Goal: Information Seeking & Learning: Learn about a topic

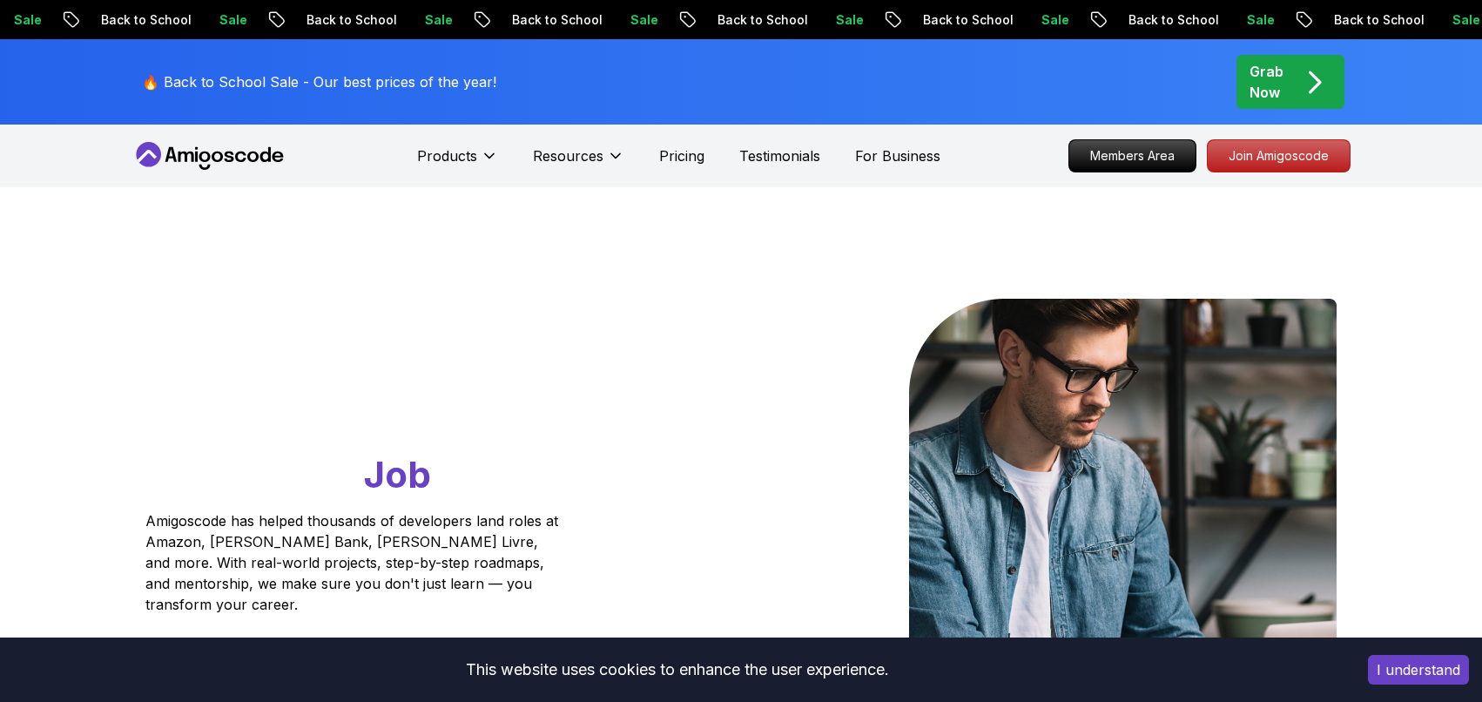
click at [246, 150] on icon at bounding box center [210, 156] width 157 height 28
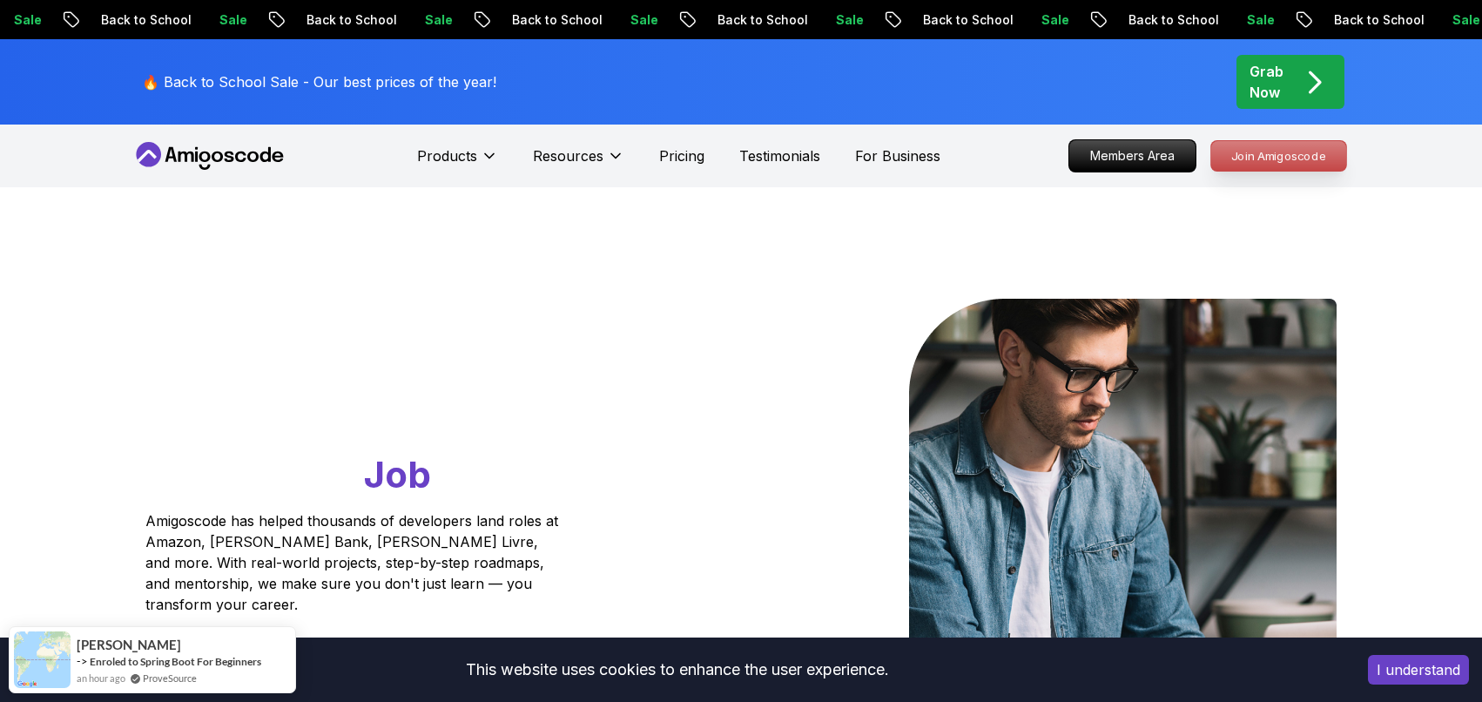
click at [1301, 158] on p "Join Amigoscode" at bounding box center [1278, 156] width 135 height 30
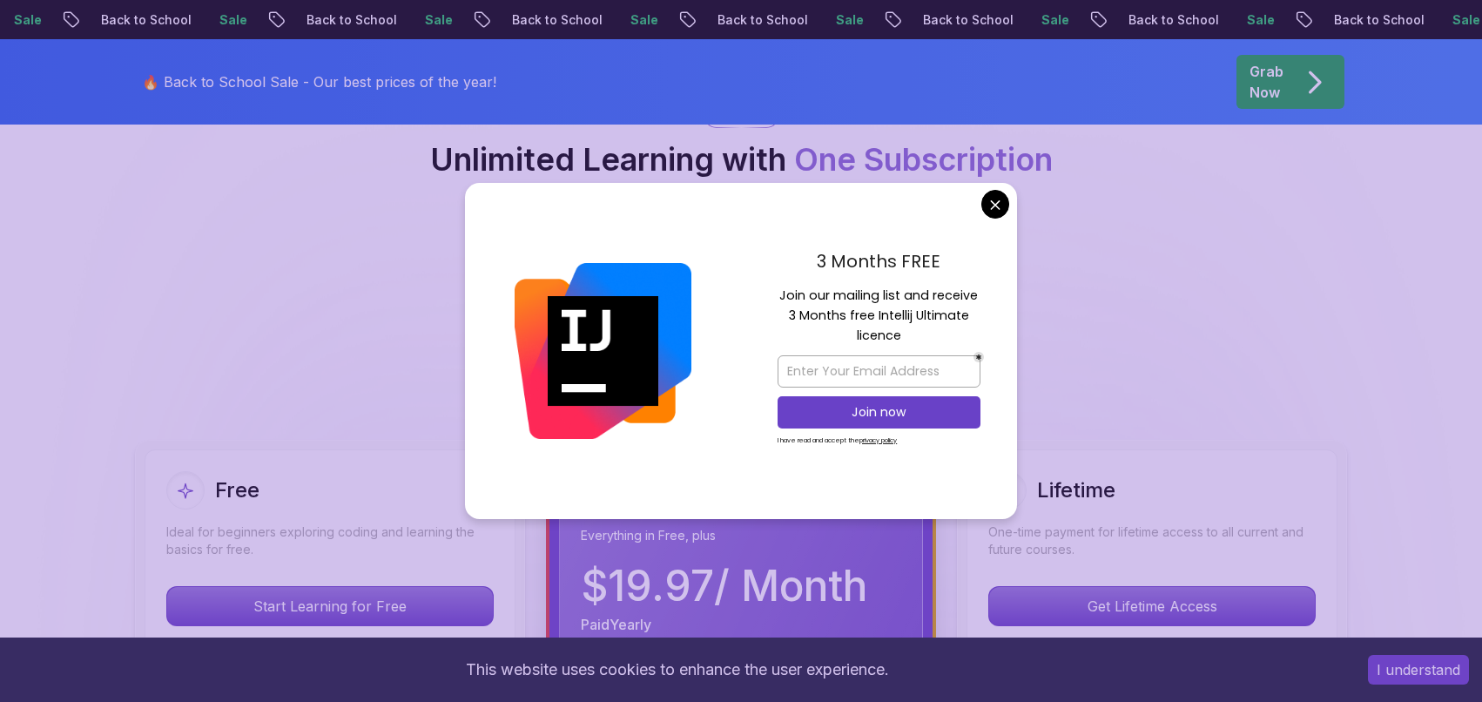
scroll to position [209, 0]
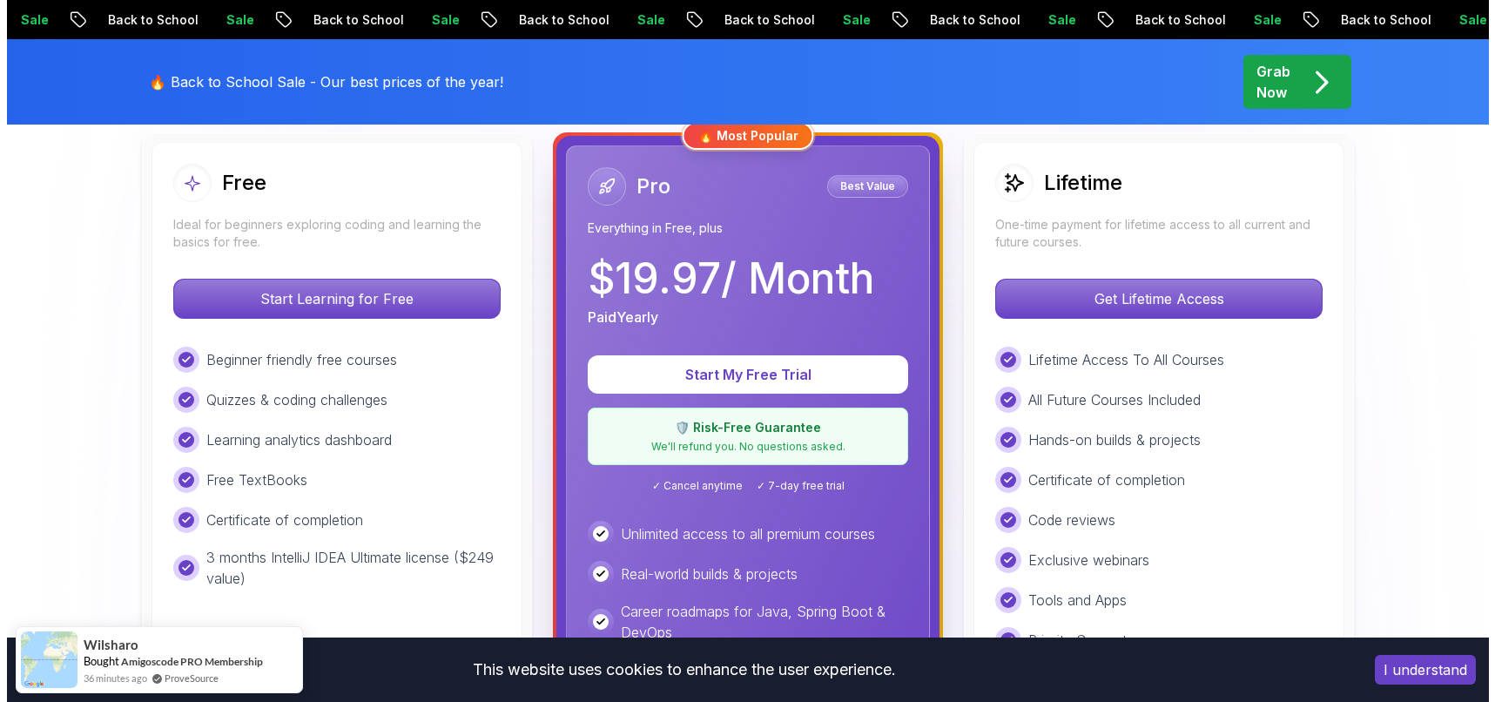
scroll to position [0, 0]
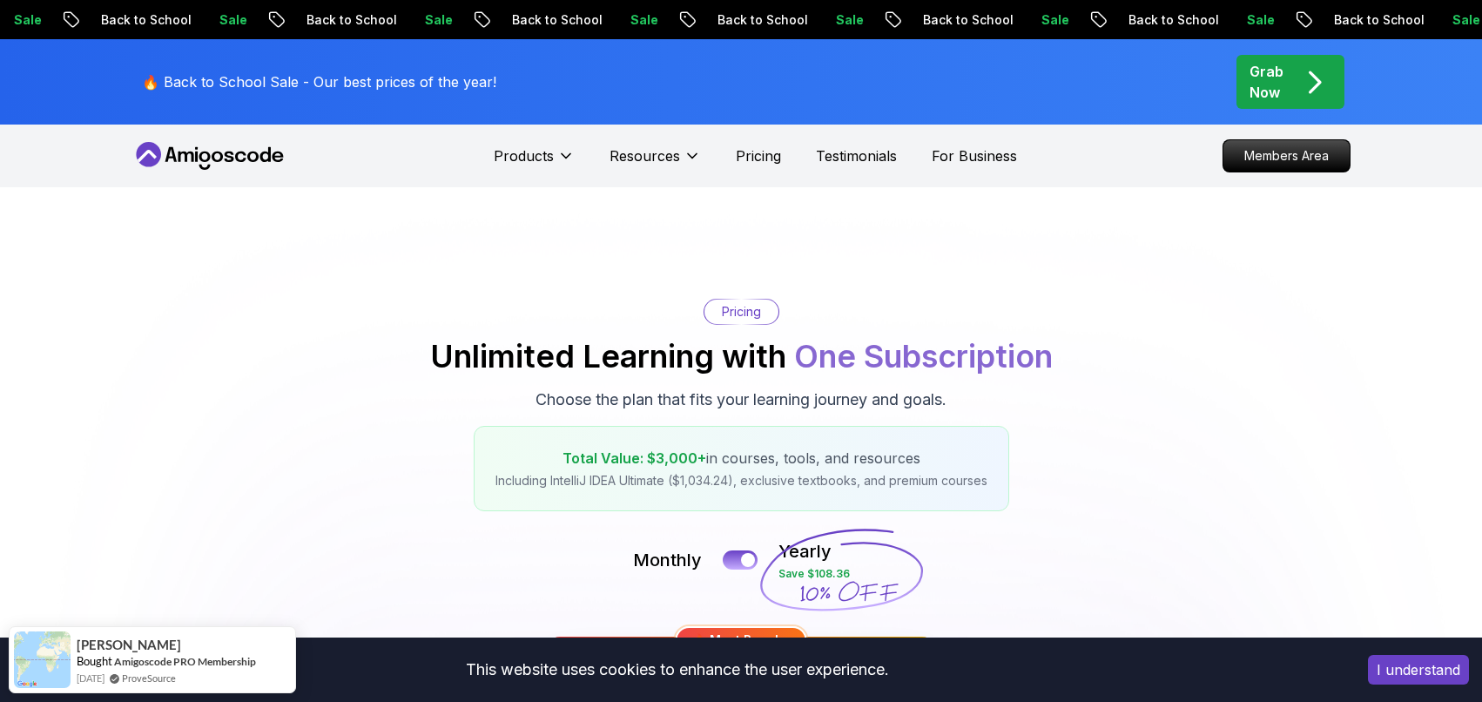
click at [1294, 100] on div "Grab Now" at bounding box center [1291, 82] width 82 height 42
click at [1284, 161] on p "Members Area" at bounding box center [1287, 156] width 120 height 30
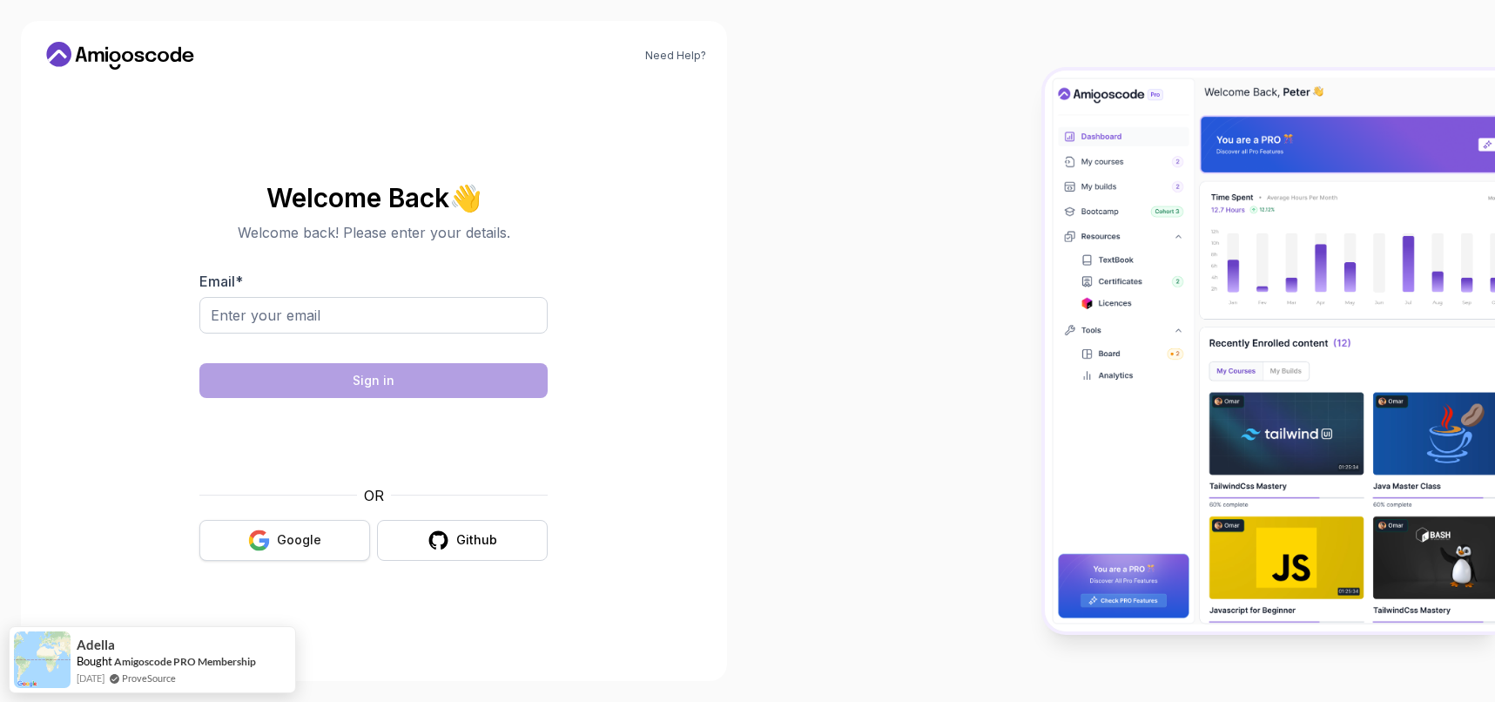
click at [306, 506] on div "OR Google Github" at bounding box center [373, 523] width 348 height 76
click at [286, 541] on div "Google" at bounding box center [299, 539] width 44 height 17
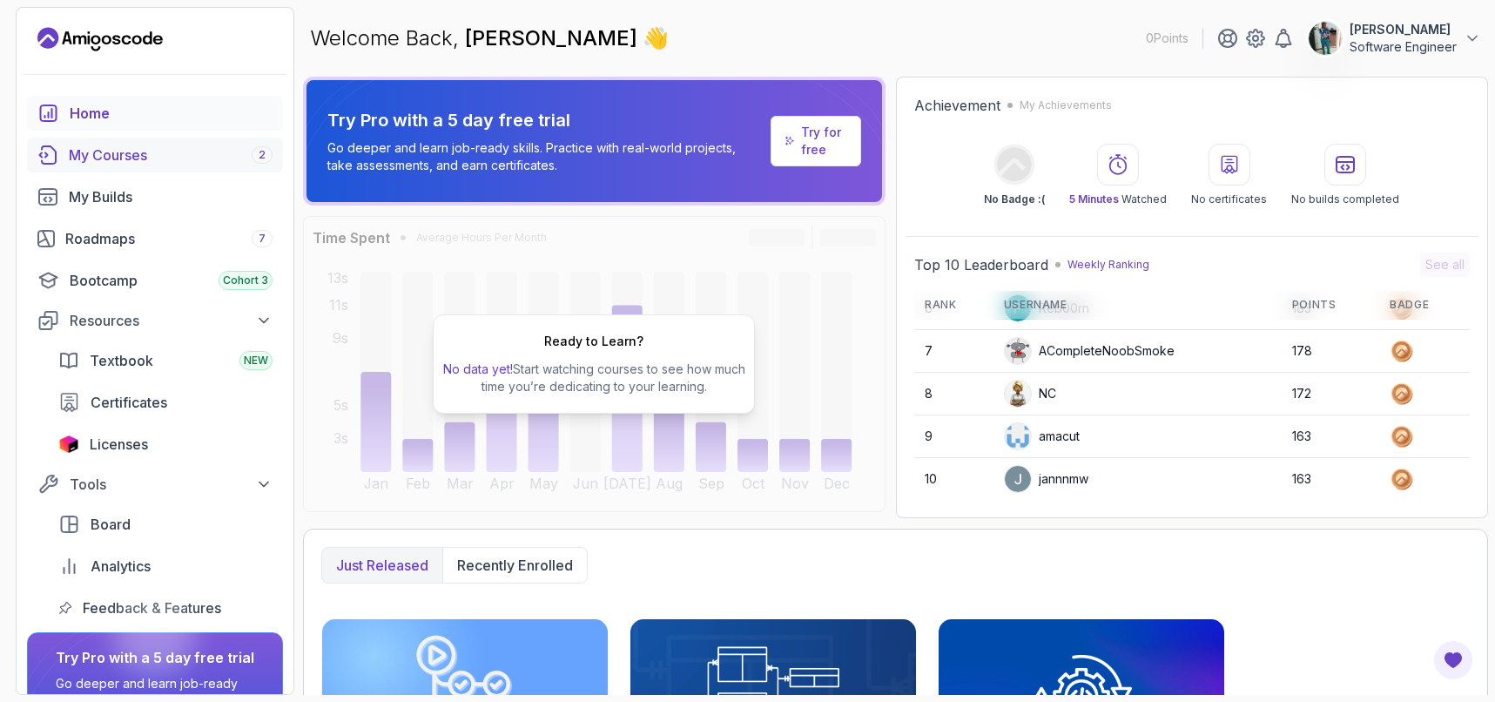
click at [122, 152] on div "My Courses 2" at bounding box center [171, 155] width 204 height 21
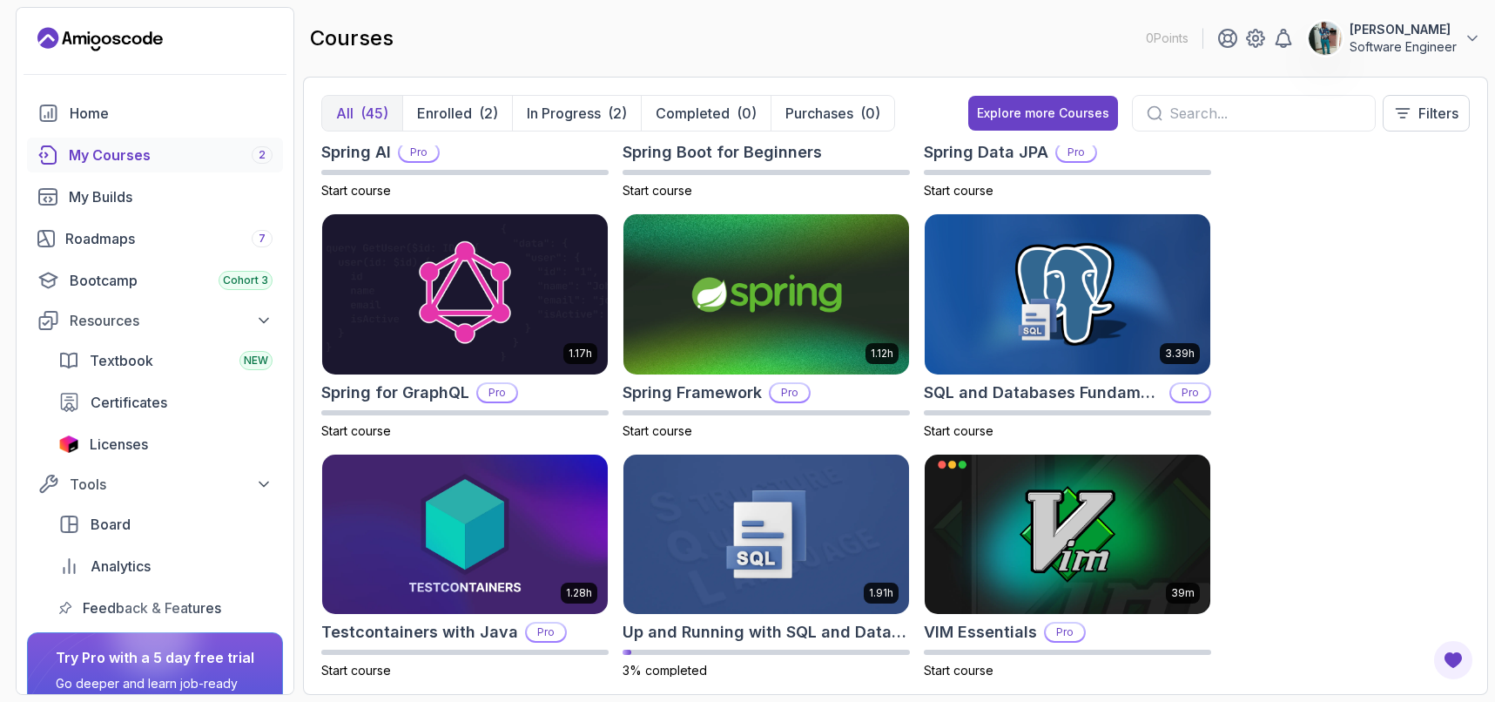
scroll to position [3076, 0]
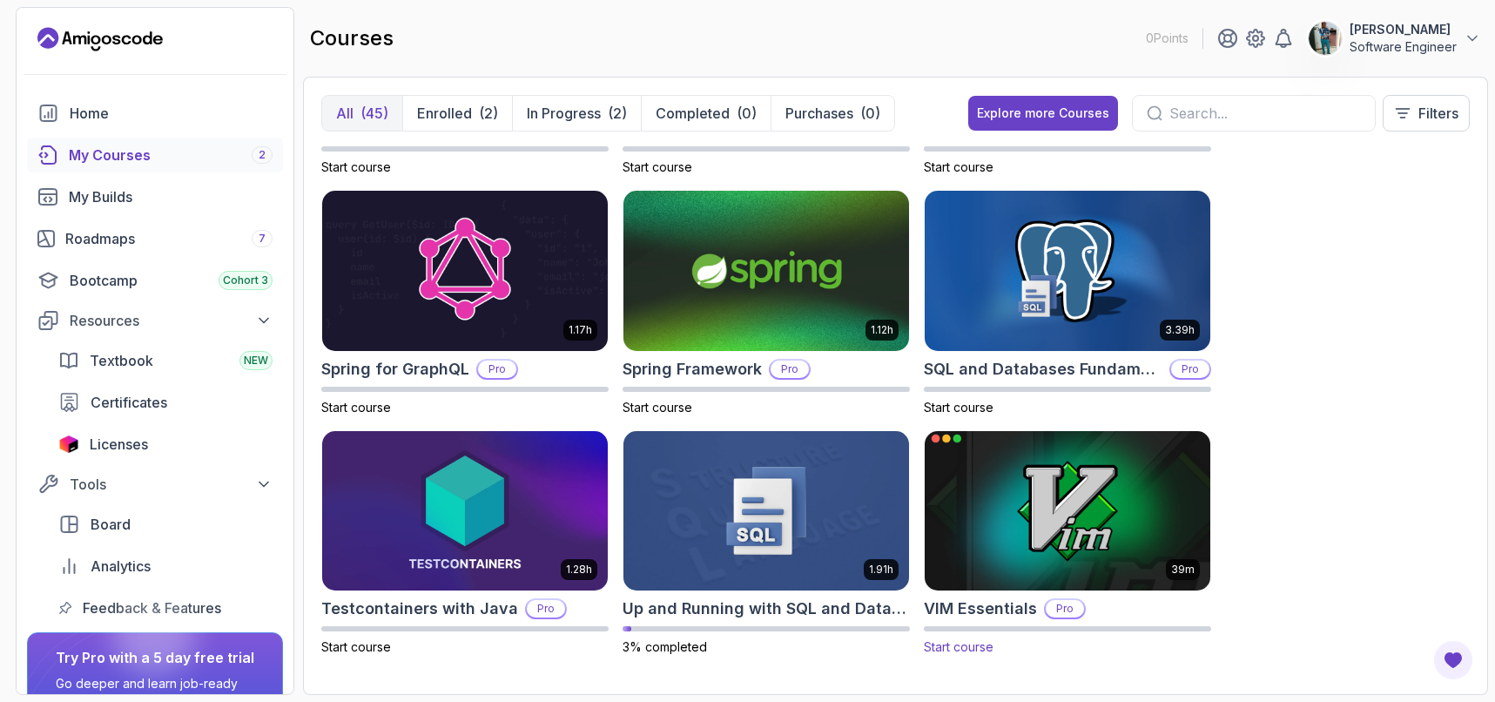
click at [1042, 523] on img at bounding box center [1068, 511] width 300 height 168
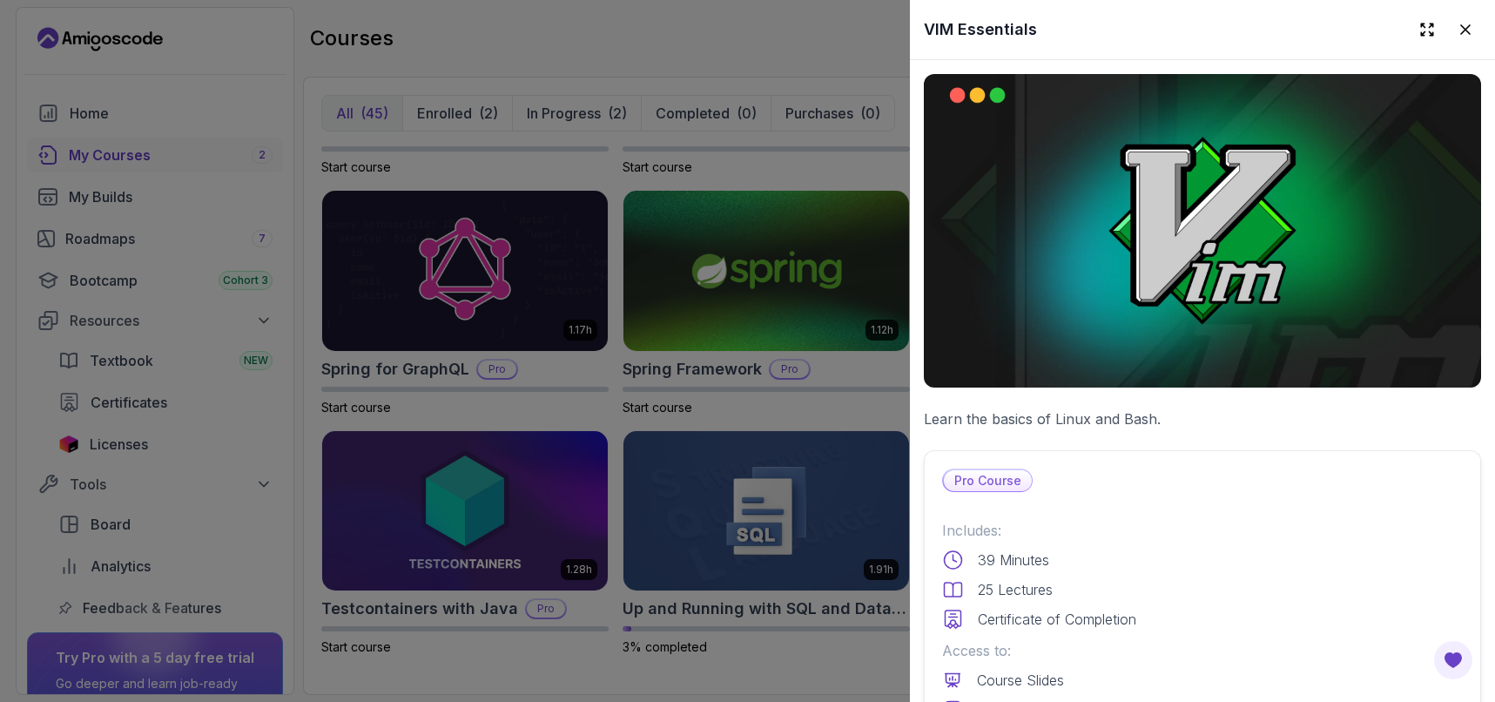
click at [855, 649] on div at bounding box center [747, 351] width 1495 height 702
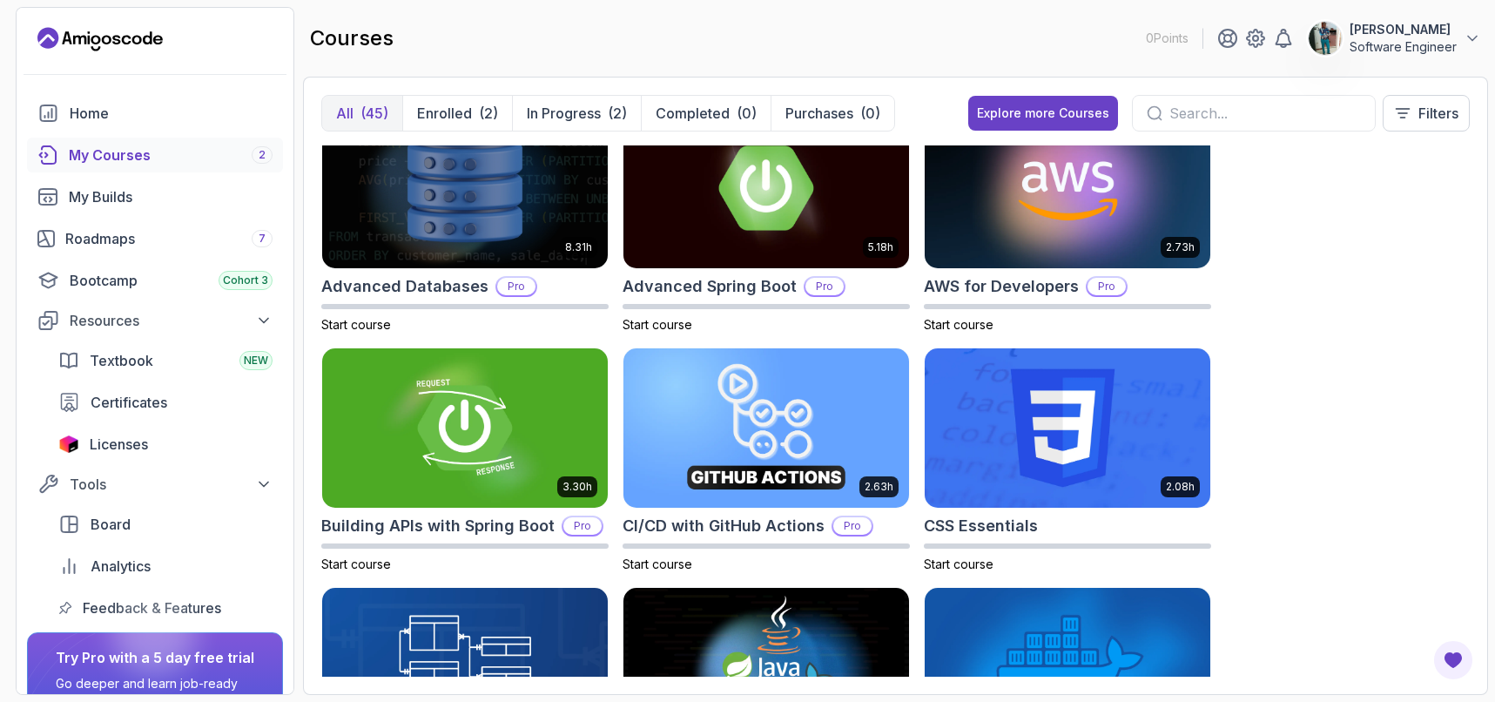
scroll to position [0, 0]
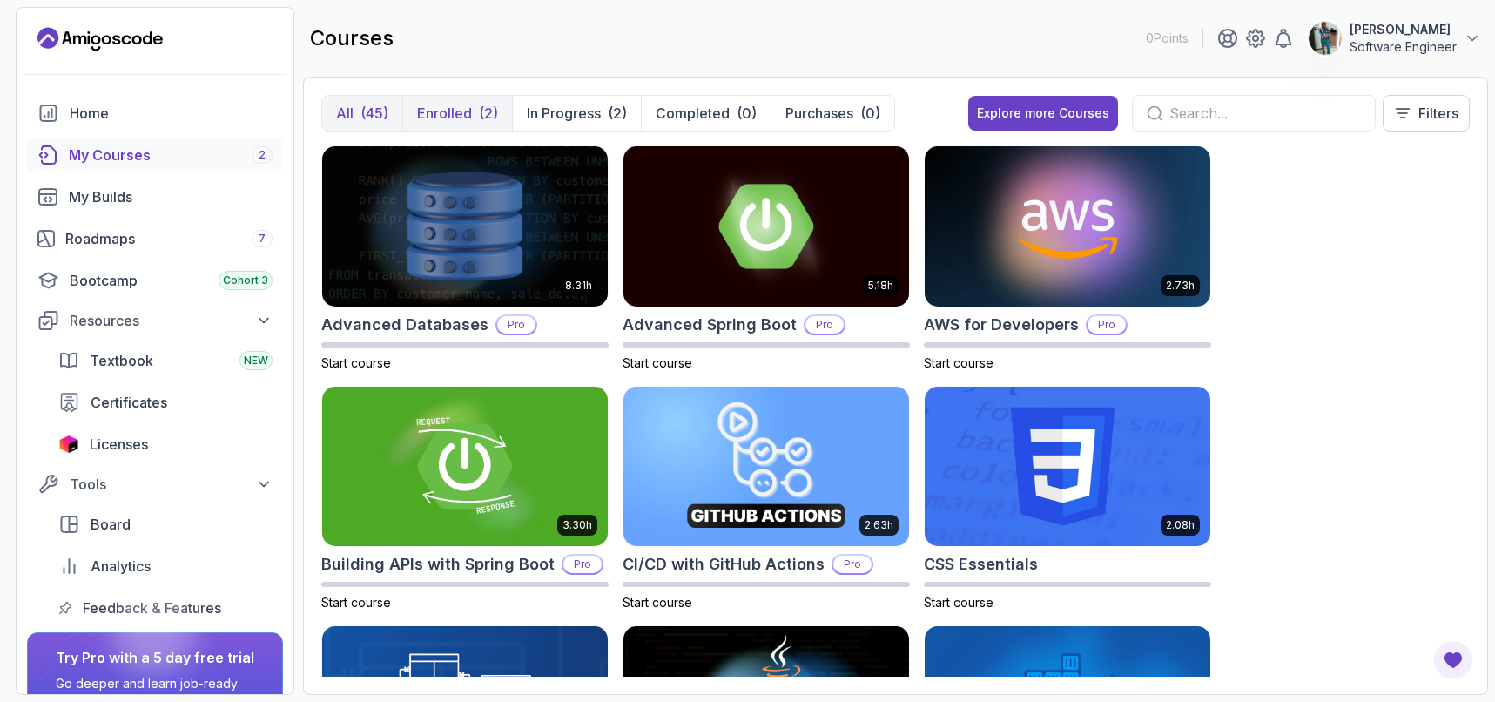
click at [452, 118] on p "Enrolled" at bounding box center [444, 113] width 55 height 21
